Goal: Answer question/provide support: Share knowledge or assist other users

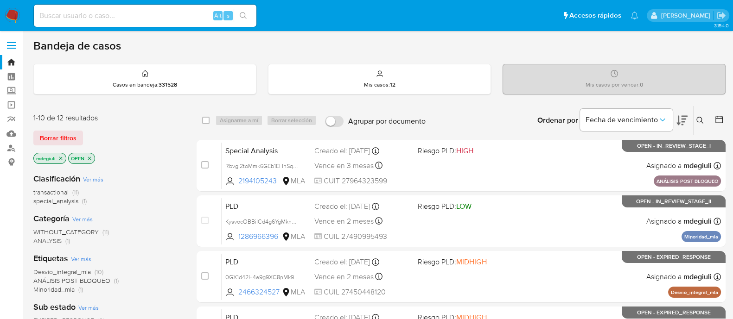
click at [170, 14] on input at bounding box center [145, 16] width 223 height 12
paste input "wjLw4U9IXn6ezxwnpaNzkD1y"
type input "wjLw4U9IXn6ezxwnpaNzkD1y"
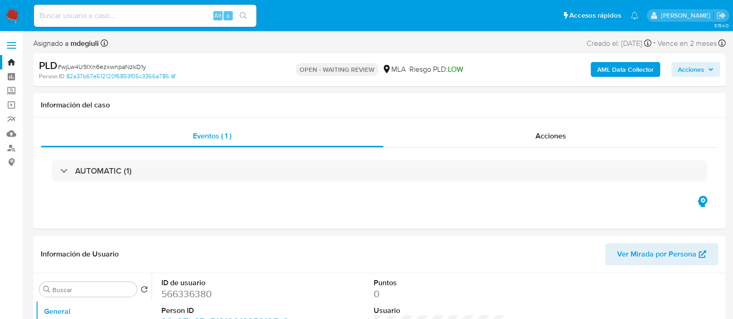
select select "10"
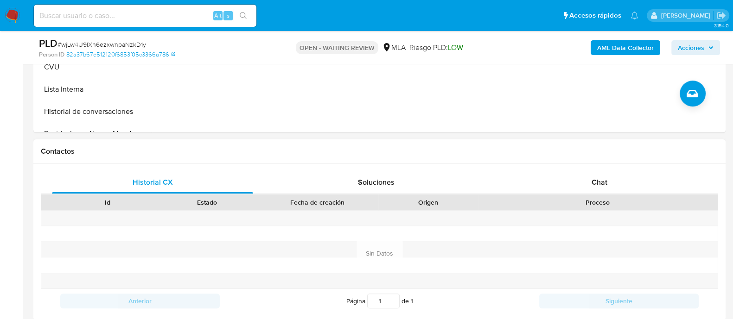
scroll to position [348, 0]
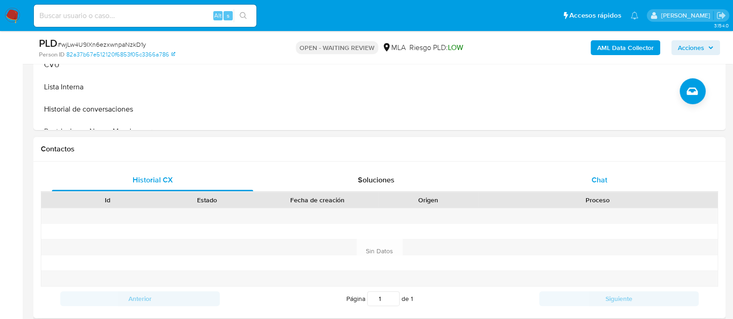
click at [627, 174] on div "Chat" at bounding box center [599, 180] width 201 height 22
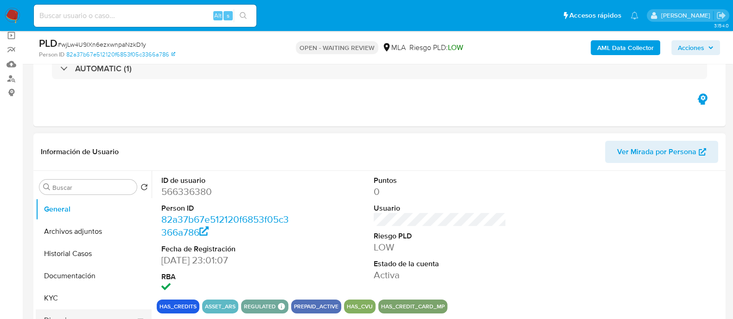
scroll to position [174, 0]
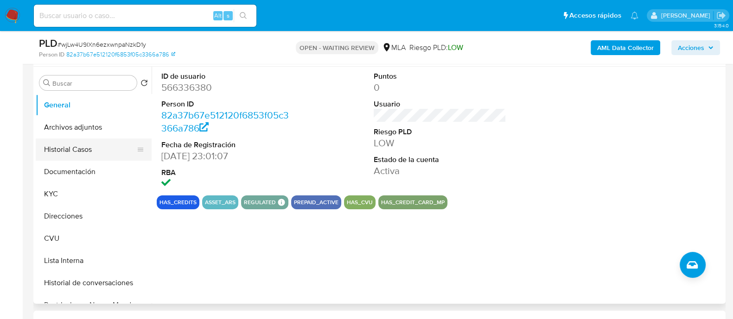
click at [70, 152] on button "Historial Casos" at bounding box center [90, 150] width 108 height 22
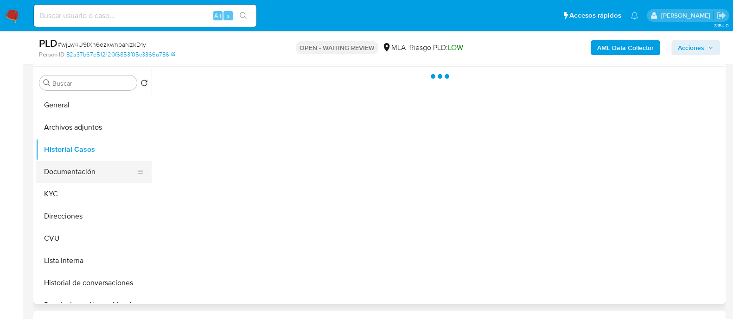
click at [80, 171] on button "Documentación" at bounding box center [90, 172] width 108 height 22
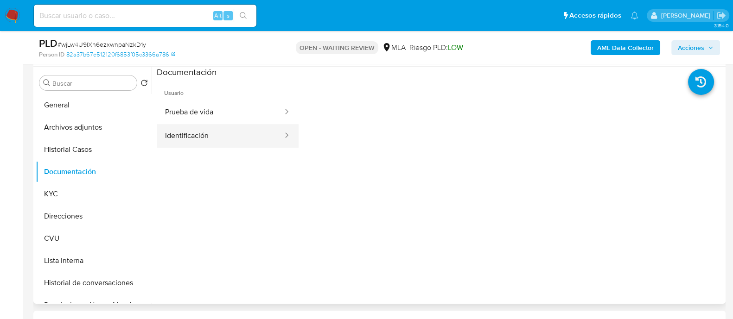
click at [218, 136] on button "Identificación" at bounding box center [220, 136] width 127 height 24
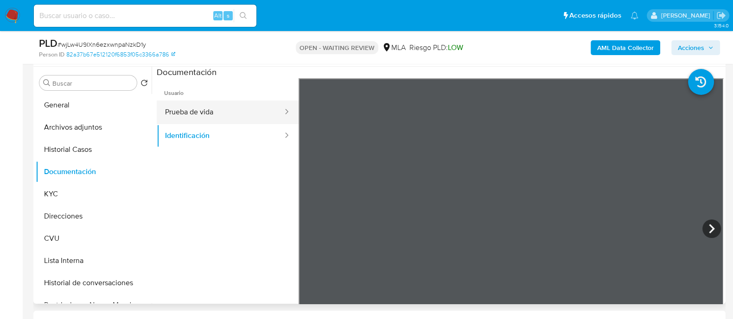
click at [208, 110] on button "Prueba de vida" at bounding box center [220, 113] width 127 height 24
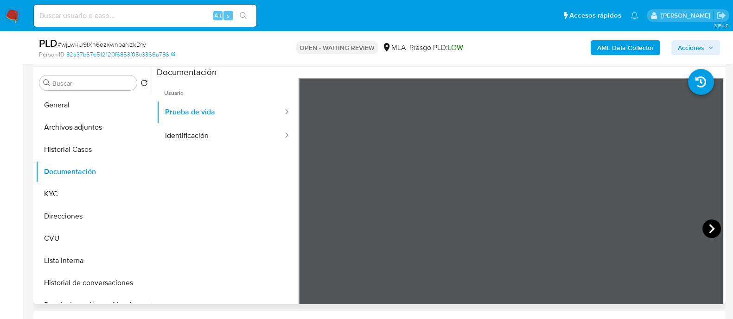
click at [708, 228] on icon at bounding box center [711, 229] width 19 height 19
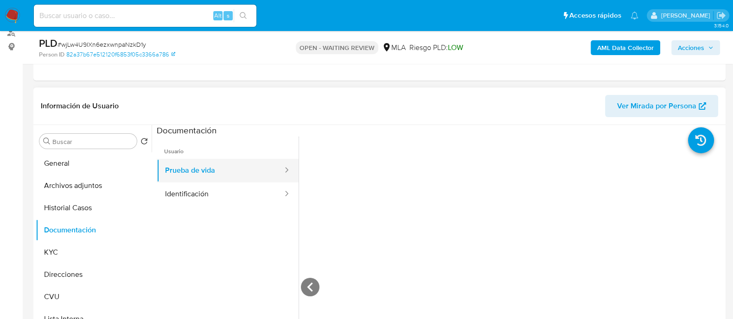
scroll to position [57, 0]
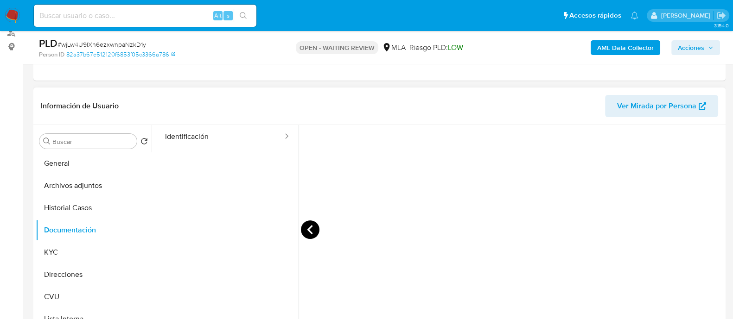
click at [309, 226] on icon at bounding box center [310, 229] width 6 height 9
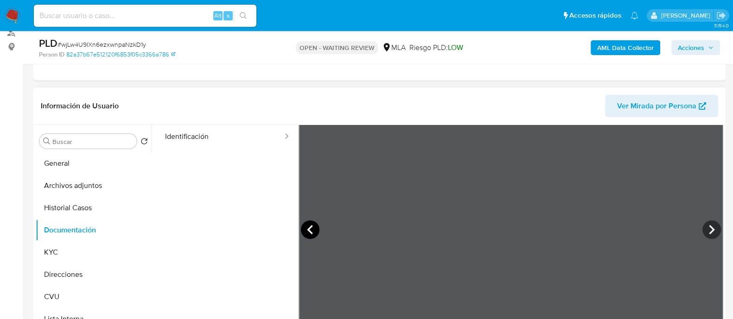
click at [311, 225] on icon at bounding box center [310, 229] width 6 height 9
click at [314, 224] on icon at bounding box center [310, 230] width 19 height 19
click at [313, 223] on icon at bounding box center [310, 230] width 19 height 19
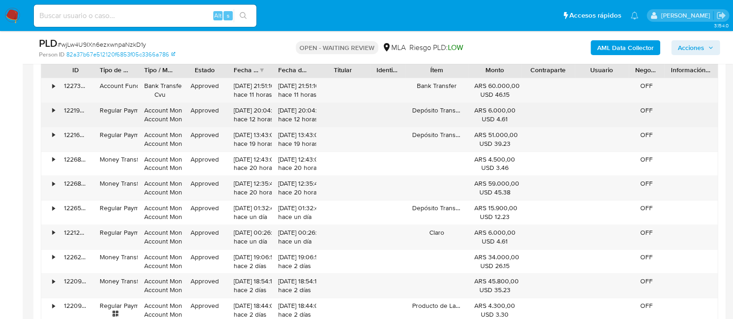
scroll to position [1070, 0]
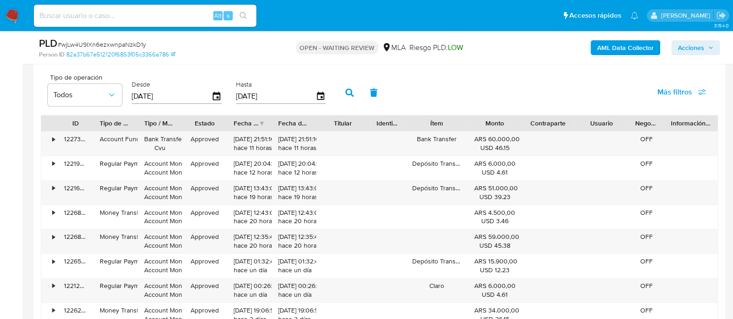
click at [143, 22] on div "Alt s" at bounding box center [145, 16] width 223 height 22
click at [142, 16] on input at bounding box center [145, 16] width 223 height 12
click at [100, 12] on input at bounding box center [145, 16] width 223 height 12
paste input "681624567"
type input "681624567"
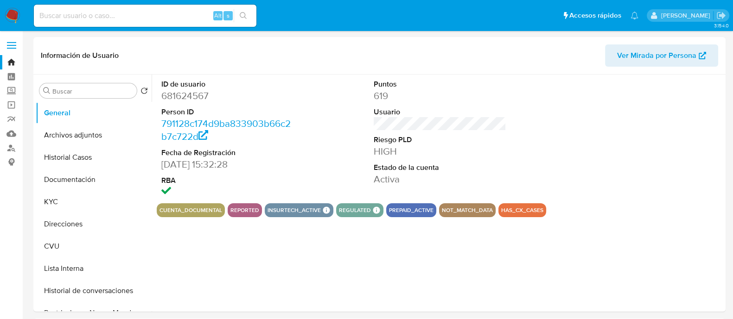
select select "10"
click at [67, 262] on button "Lista Interna" at bounding box center [90, 269] width 108 height 22
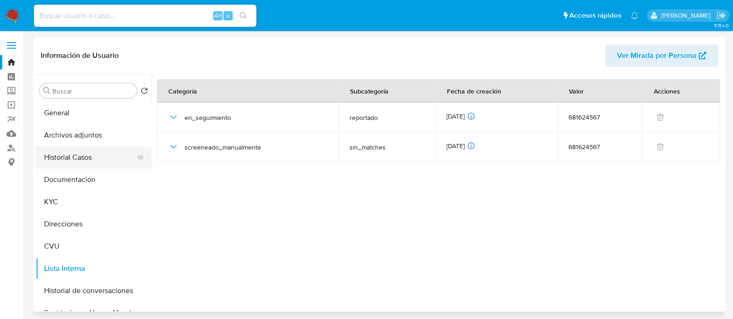
click at [72, 156] on button "Historial Casos" at bounding box center [90, 157] width 108 height 22
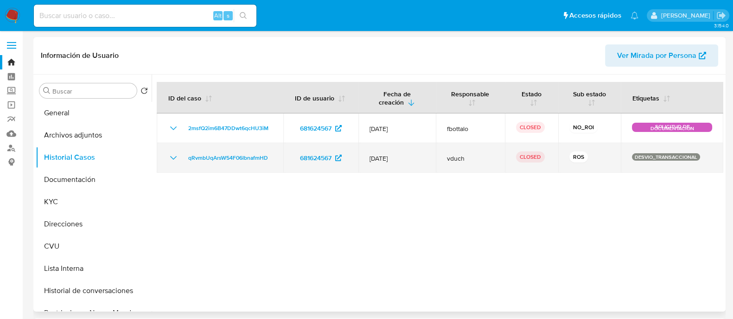
click at [174, 155] on icon "Mostrar/Ocultar" at bounding box center [173, 158] width 11 height 11
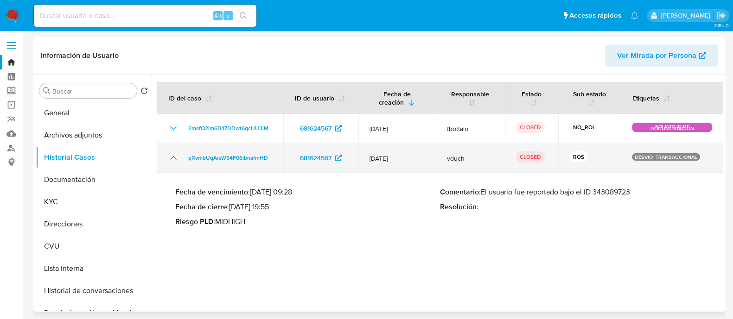
click at [174, 155] on icon "Mostrar/Ocultar" at bounding box center [173, 158] width 11 height 11
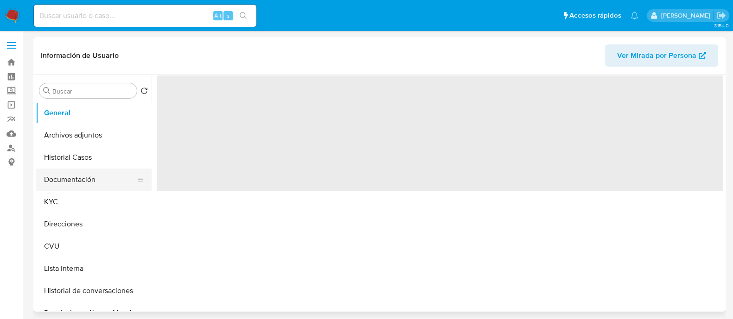
click at [83, 180] on button "Documentación" at bounding box center [90, 180] width 108 height 22
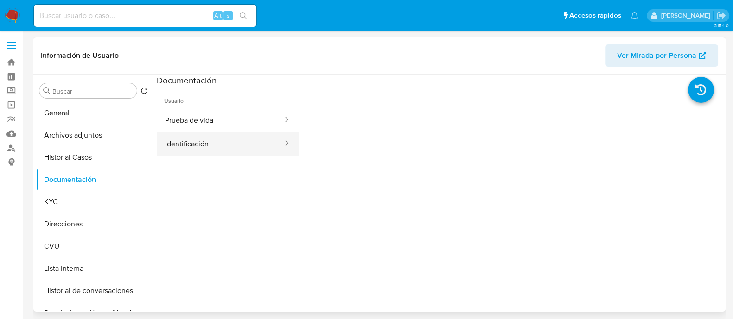
click at [189, 142] on button "Identificación" at bounding box center [220, 144] width 127 height 24
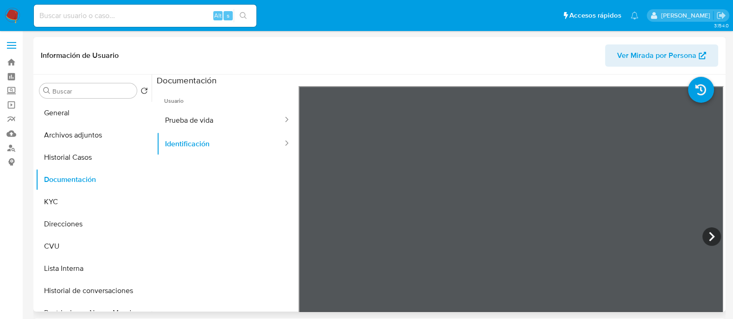
select select "10"
click at [234, 122] on button "Prueba de vida" at bounding box center [220, 120] width 127 height 24
click at [461, 201] on div at bounding box center [511, 238] width 425 height 304
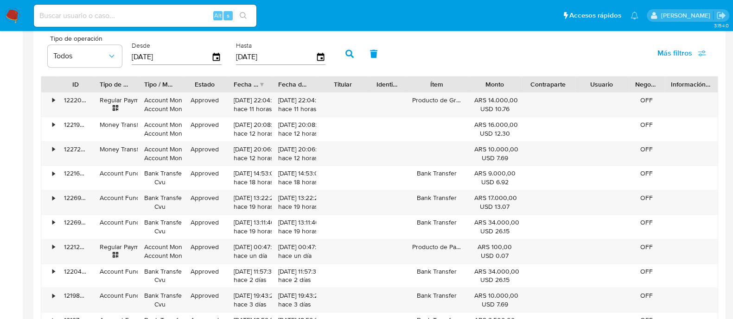
scroll to position [890, 0]
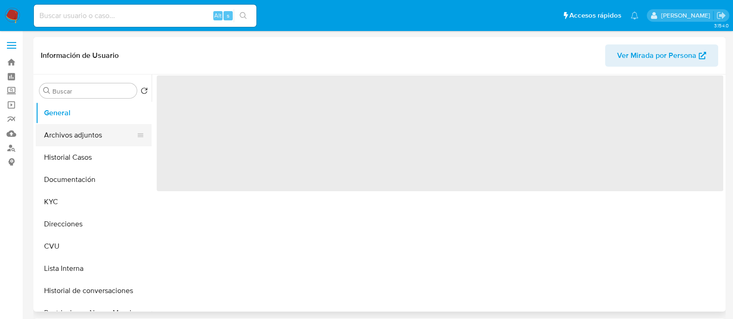
click at [87, 135] on button "Archivos adjuntos" at bounding box center [90, 135] width 108 height 22
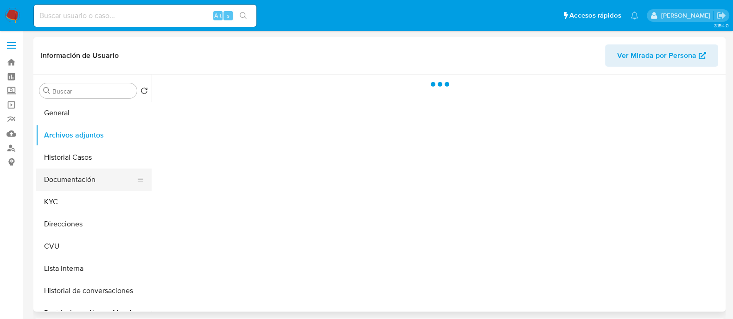
select select "10"
click at [93, 177] on button "Documentación" at bounding box center [90, 180] width 108 height 22
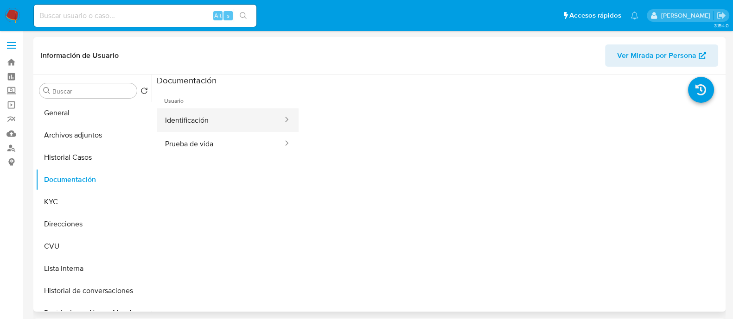
click at [176, 123] on button "Identificación" at bounding box center [220, 120] width 127 height 24
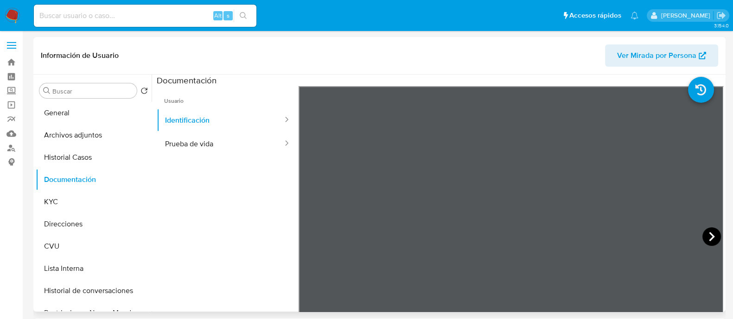
click at [705, 236] on icon at bounding box center [711, 237] width 19 height 19
click at [415, 79] on section at bounding box center [440, 229] width 566 height 308
click at [197, 153] on button "Prueba de vida" at bounding box center [220, 144] width 127 height 24
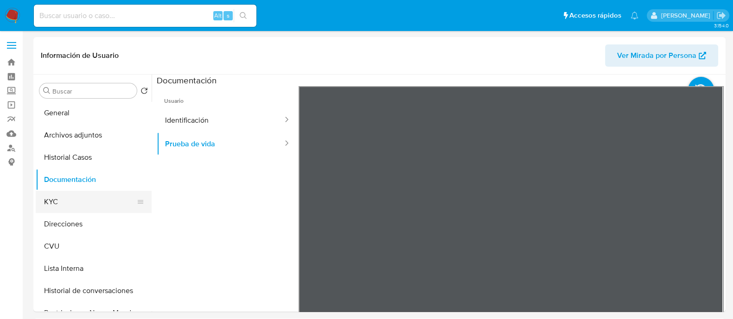
click at [74, 204] on button "KYC" at bounding box center [90, 202] width 108 height 22
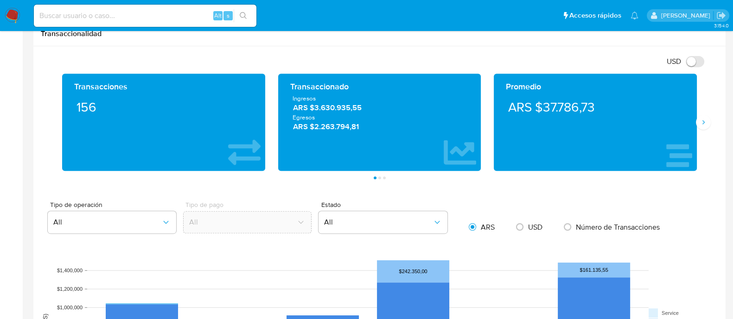
scroll to position [463, 0]
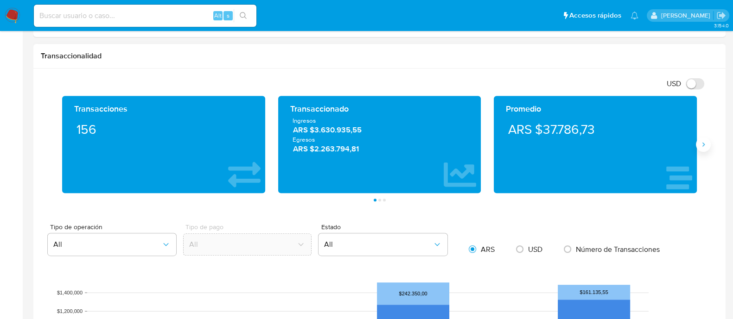
click at [701, 146] on icon "Siguiente" at bounding box center [702, 144] width 7 height 7
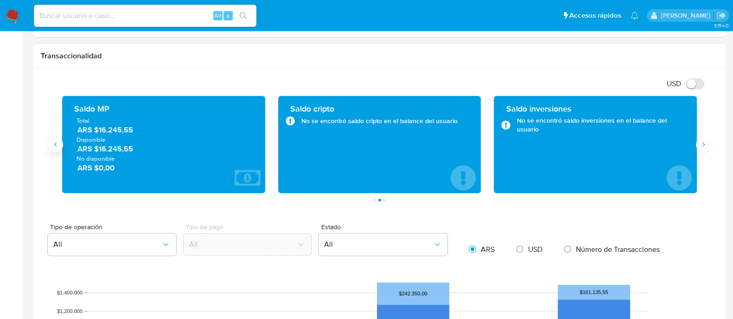
click at [54, 145] on icon "Anterior" at bounding box center [55, 144] width 7 height 7
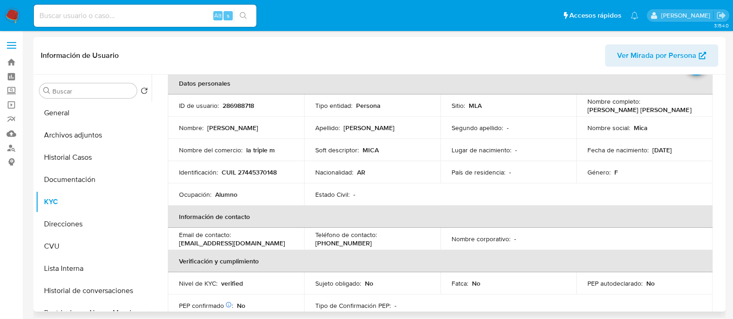
scroll to position [0, 0]
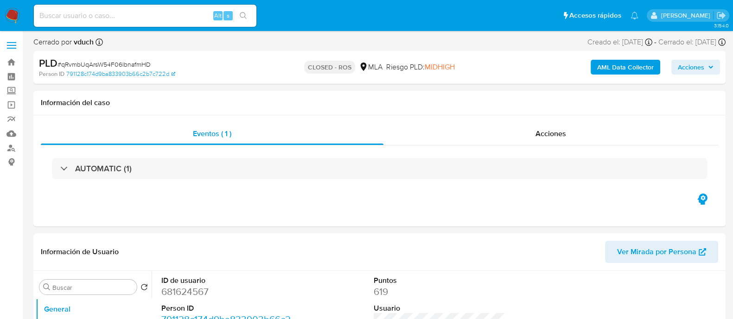
select select "10"
click at [525, 123] on div "Acciones" at bounding box center [550, 134] width 335 height 22
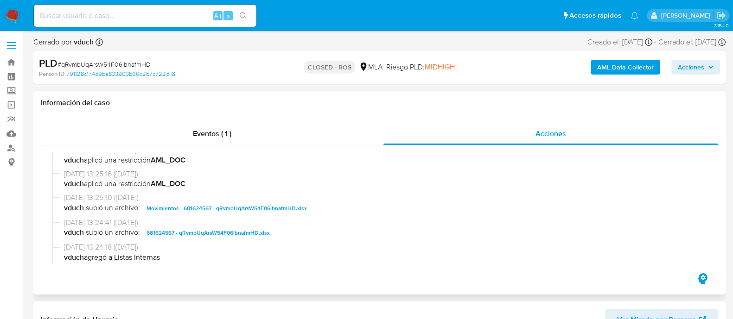
scroll to position [521, 0]
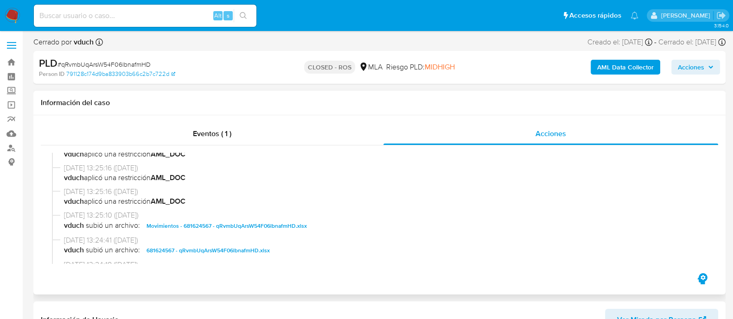
click at [225, 248] on span "681624567 - qRvmbUqArsW54F06lbnafmHD.xlsx" at bounding box center [207, 250] width 123 height 11
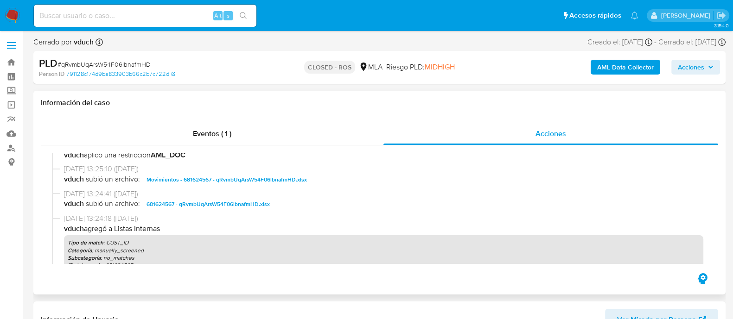
scroll to position [741, 0]
